Goal: Information Seeking & Learning: Understand process/instructions

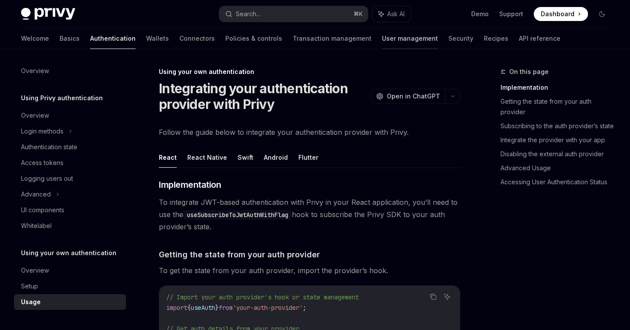
click at [382, 38] on link "User management" at bounding box center [410, 38] width 56 height 21
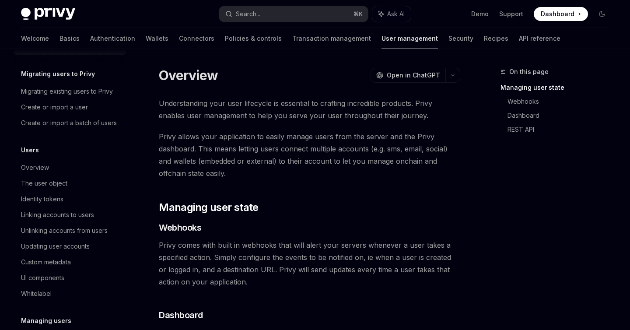
scroll to position [25, 0]
click at [46, 210] on div "Linking accounts to users" at bounding box center [57, 214] width 73 height 11
type textarea "*"
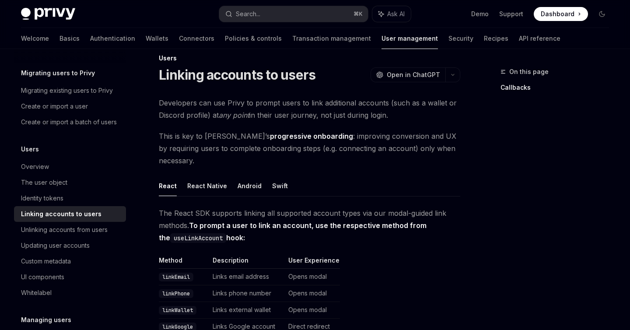
scroll to position [35, 0]
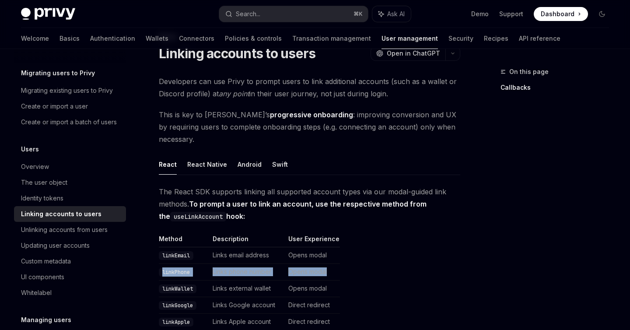
drag, startPoint x: 344, startPoint y: 264, endPoint x: 161, endPoint y: 259, distance: 183.4
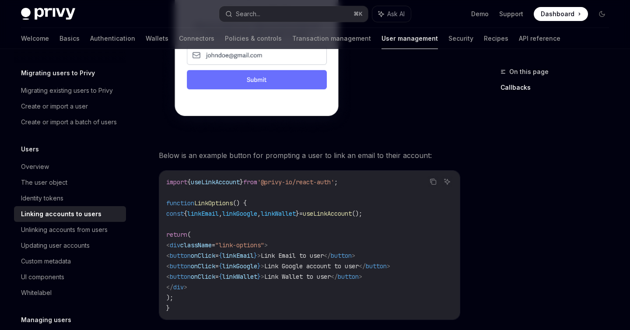
scroll to position [631, 0]
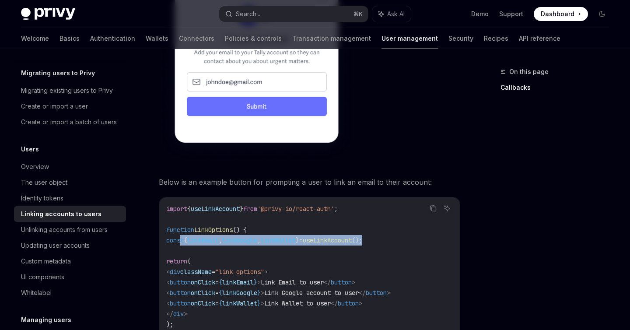
drag, startPoint x: 425, startPoint y: 230, endPoint x: 180, endPoint y: 230, distance: 245.1
click at [180, 230] on code "import { useLinkAccount } from '@privy-io/react-auth' ; function LinkOptions ()…" at bounding box center [309, 271] width 287 height 137
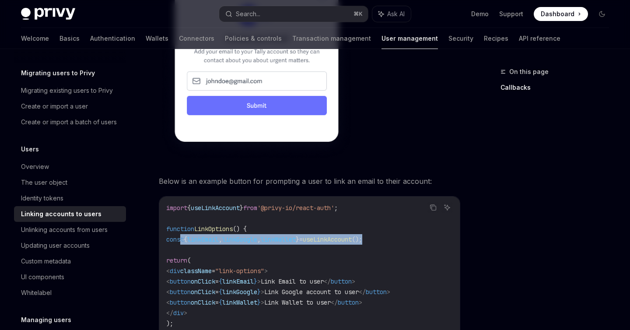
scroll to position [670, 0]
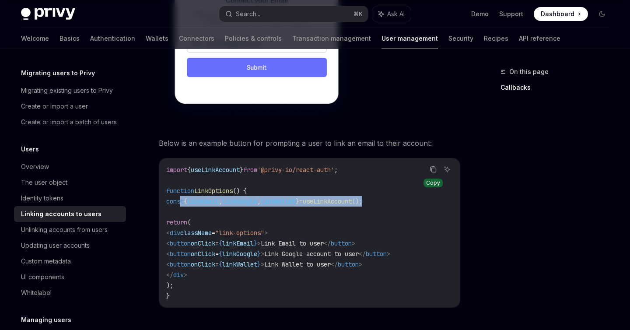
click at [438, 164] on button "Copy the contents from the code block" at bounding box center [433, 169] width 11 height 11
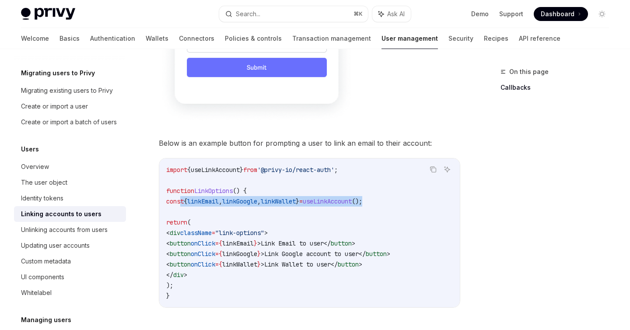
scroll to position [0, 0]
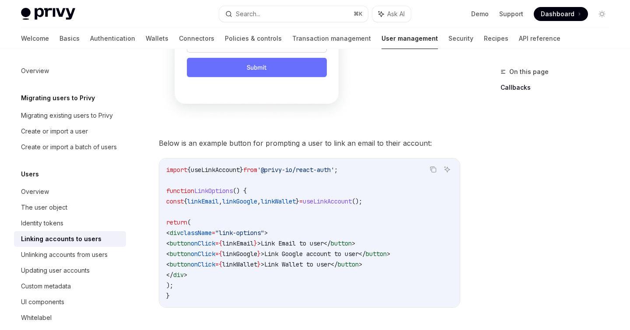
click at [65, 6] on div "Privy Docs home page Search... ⌘ K Ask AI Demo Support Dashboard Dashboard Sear…" at bounding box center [315, 14] width 588 height 28
click at [550, 15] on span "Dashboard" at bounding box center [558, 14] width 34 height 9
